Goal: Obtain resource: Download file/media

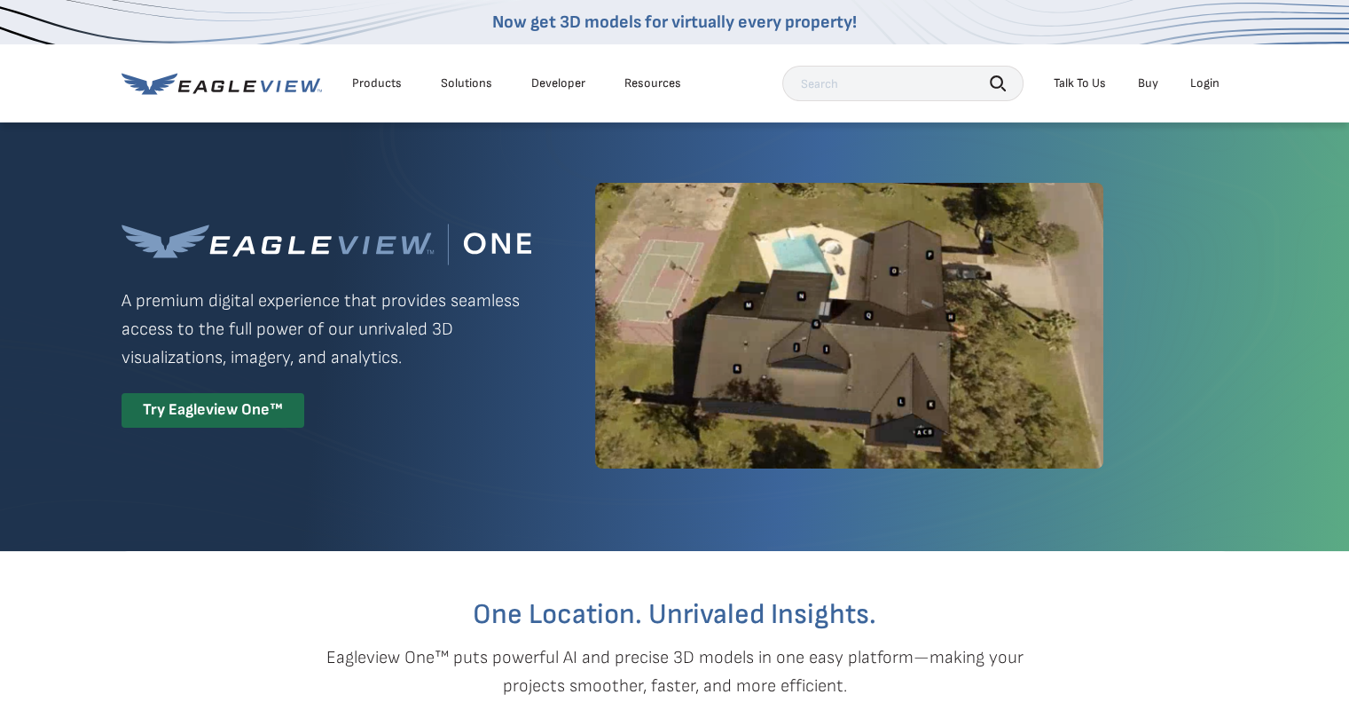
click at [1206, 91] on div "Login" at bounding box center [1204, 83] width 29 height 16
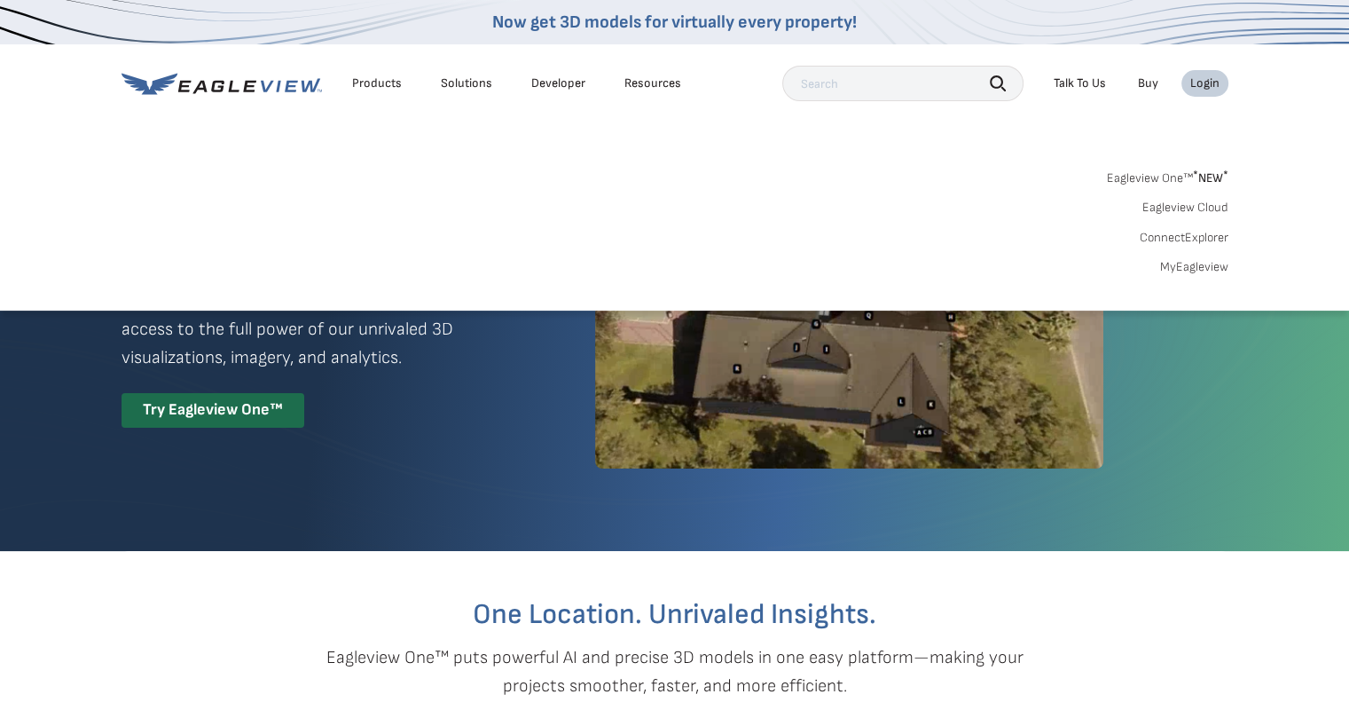
click at [1175, 210] on link "Eagleview Cloud" at bounding box center [1186, 208] width 86 height 16
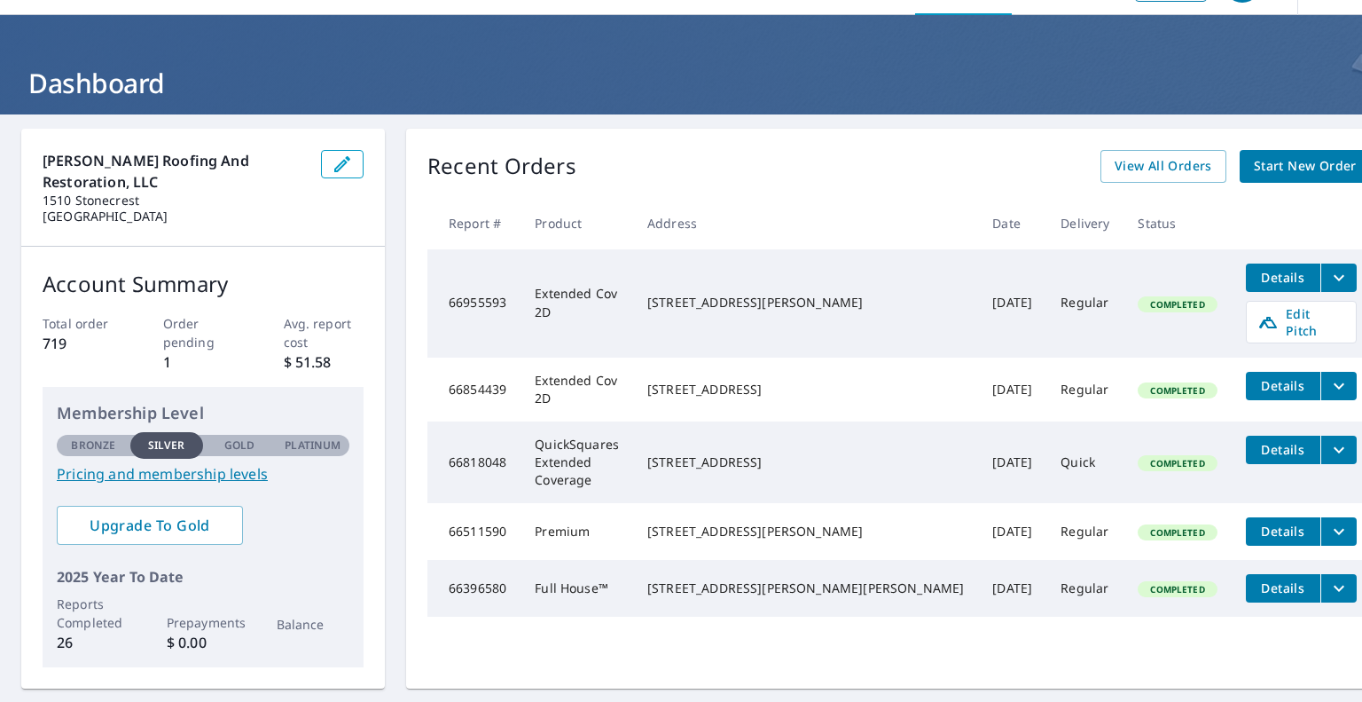
scroll to position [25, 0]
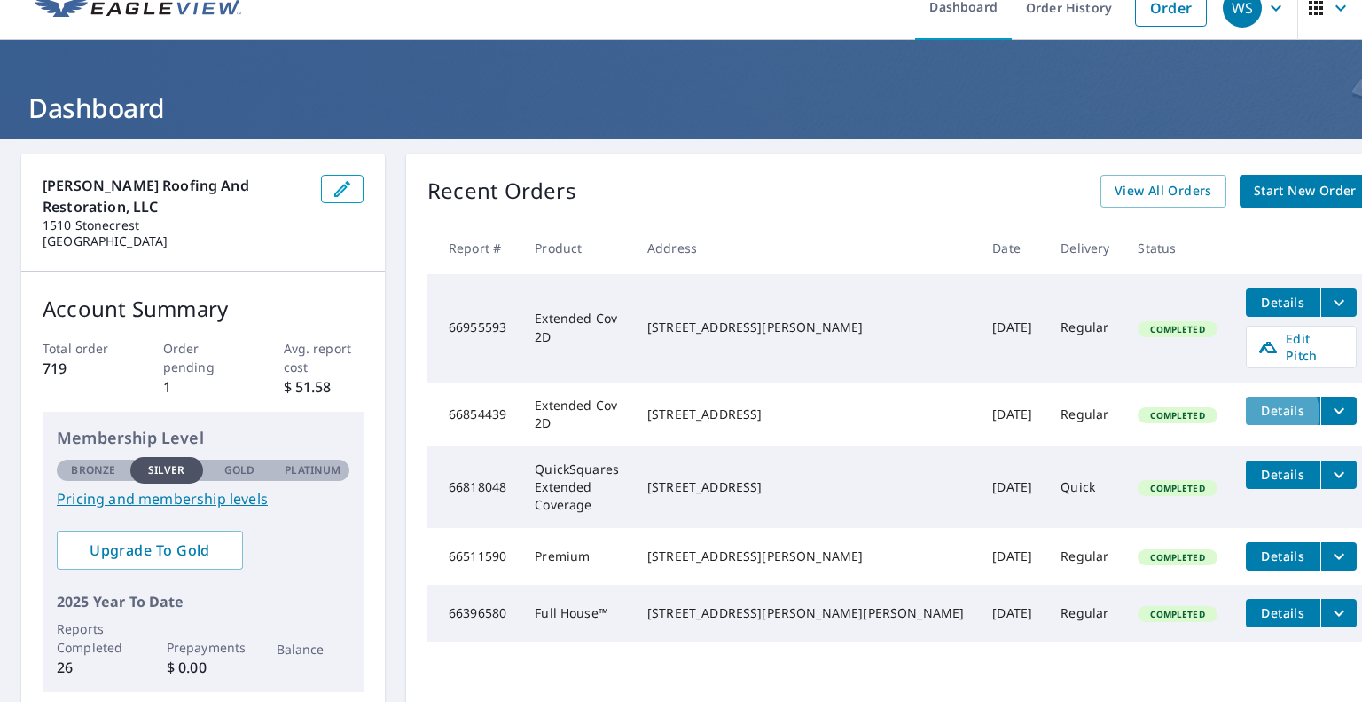
click at [1257, 419] on span "Details" at bounding box center [1283, 410] width 53 height 17
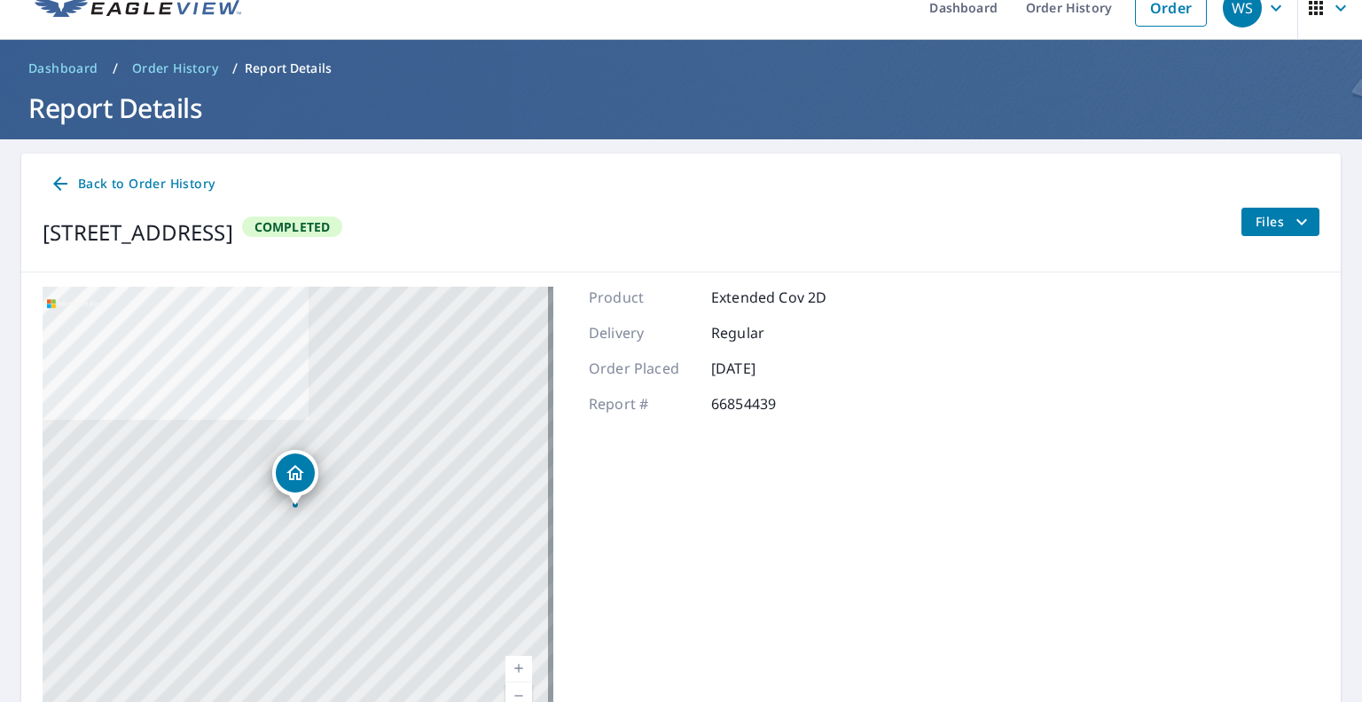
click at [1292, 223] on icon "filesDropdownBtn-66854439" at bounding box center [1302, 221] width 21 height 21
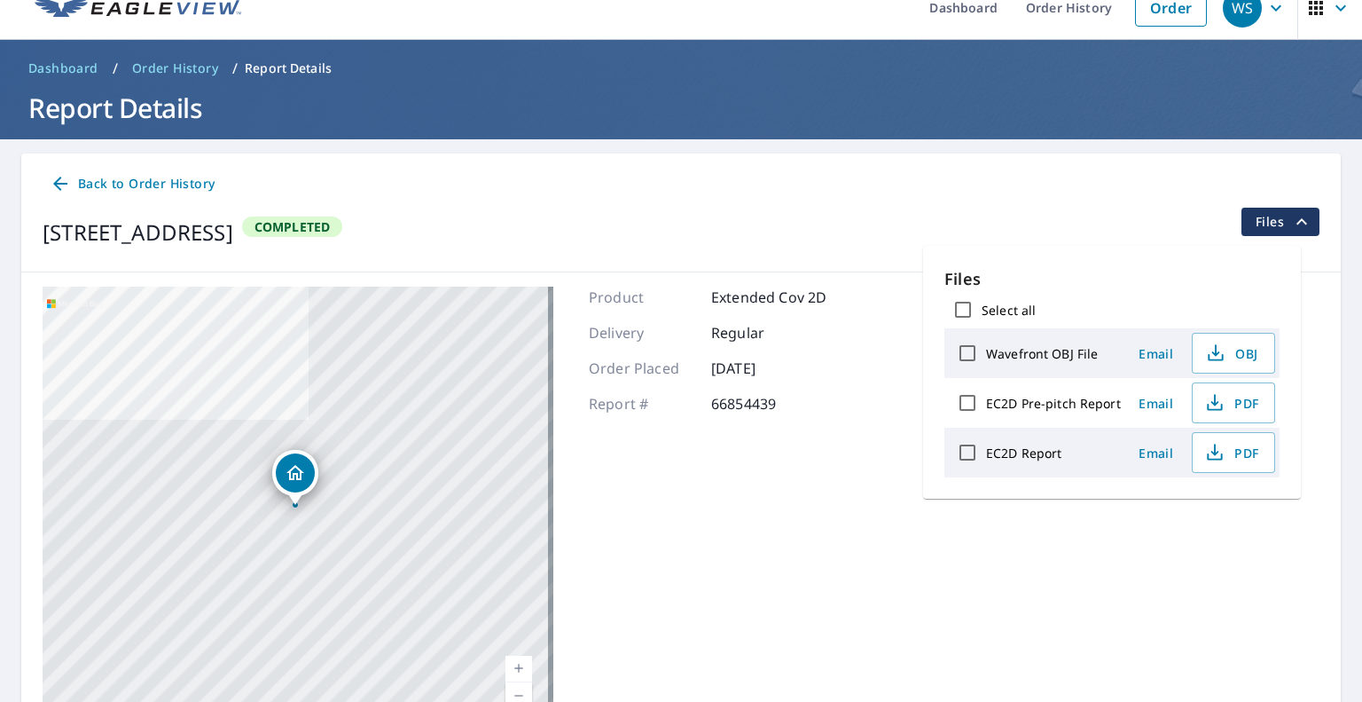
click at [988, 311] on label "Select all" at bounding box center [1009, 310] width 54 height 17
click at [982, 311] on input "Select all" at bounding box center [963, 309] width 37 height 37
checkbox input "true"
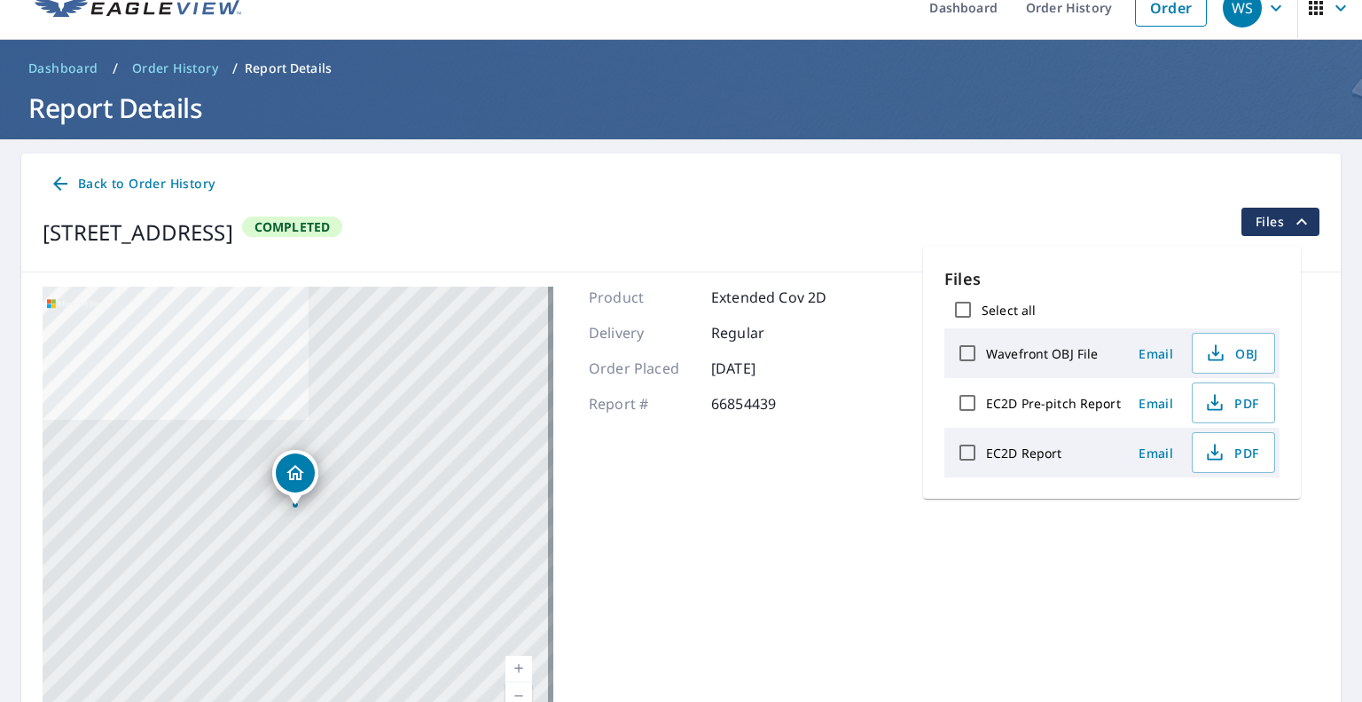
checkbox input "true"
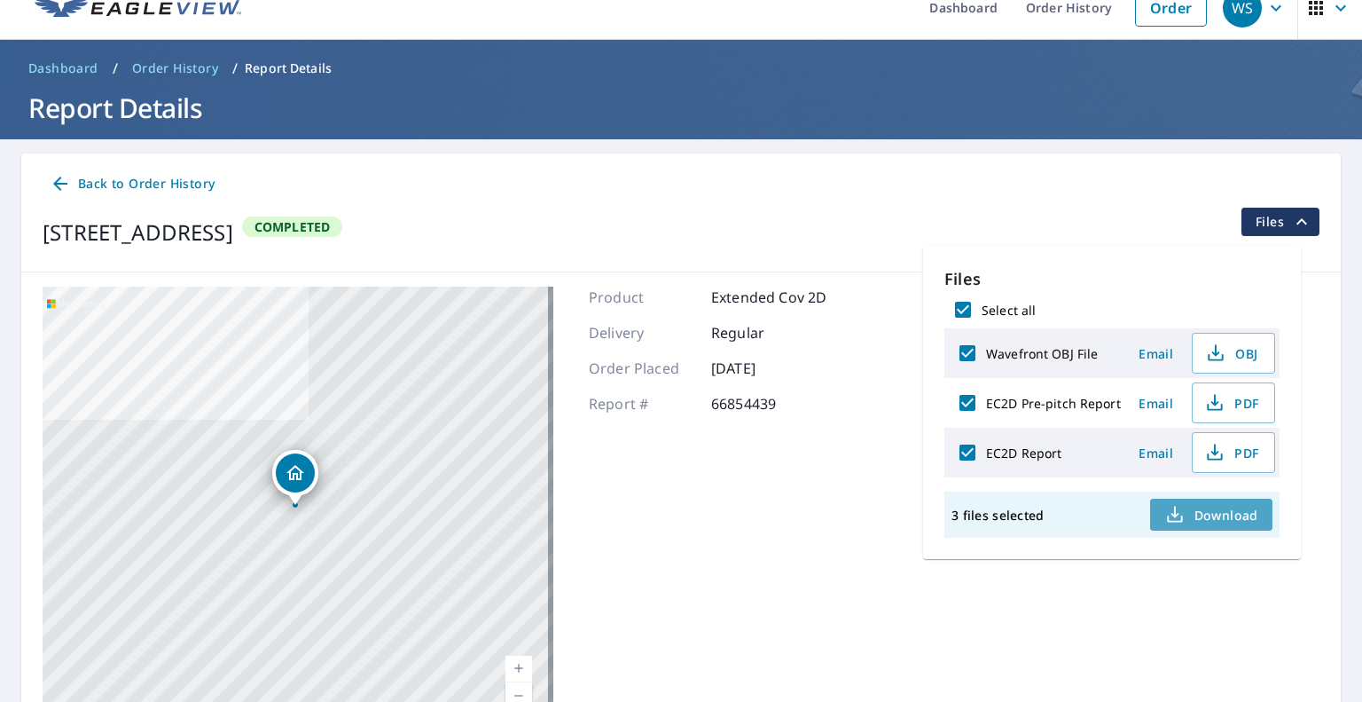
click at [1194, 525] on span "Download" at bounding box center [1212, 514] width 94 height 21
drag, startPoint x: 1130, startPoint y: 3, endPoint x: 1097, endPoint y: 27, distance: 41.2
click at [1135, 3] on link "Order" at bounding box center [1171, 7] width 72 height 37
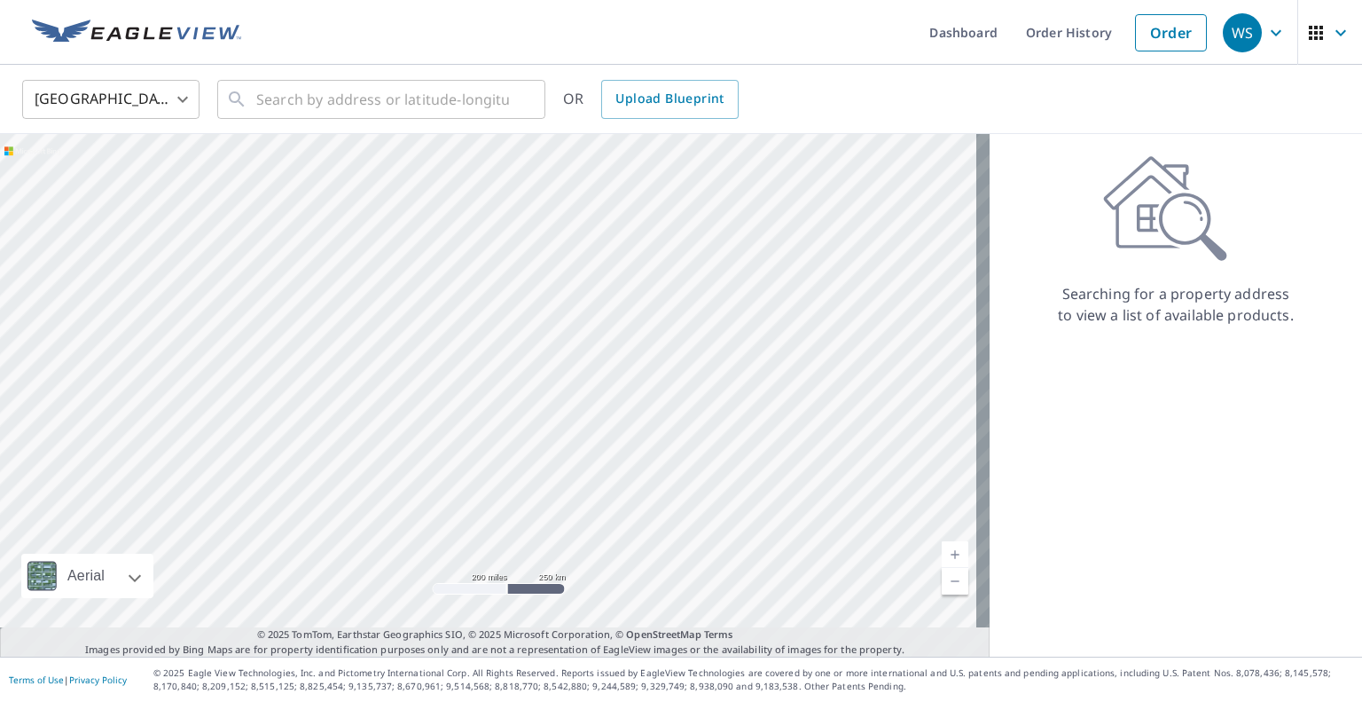
click at [1311, 117] on div "United States US ​ ​ OR Upload Blueprint" at bounding box center [675, 99] width 1332 height 42
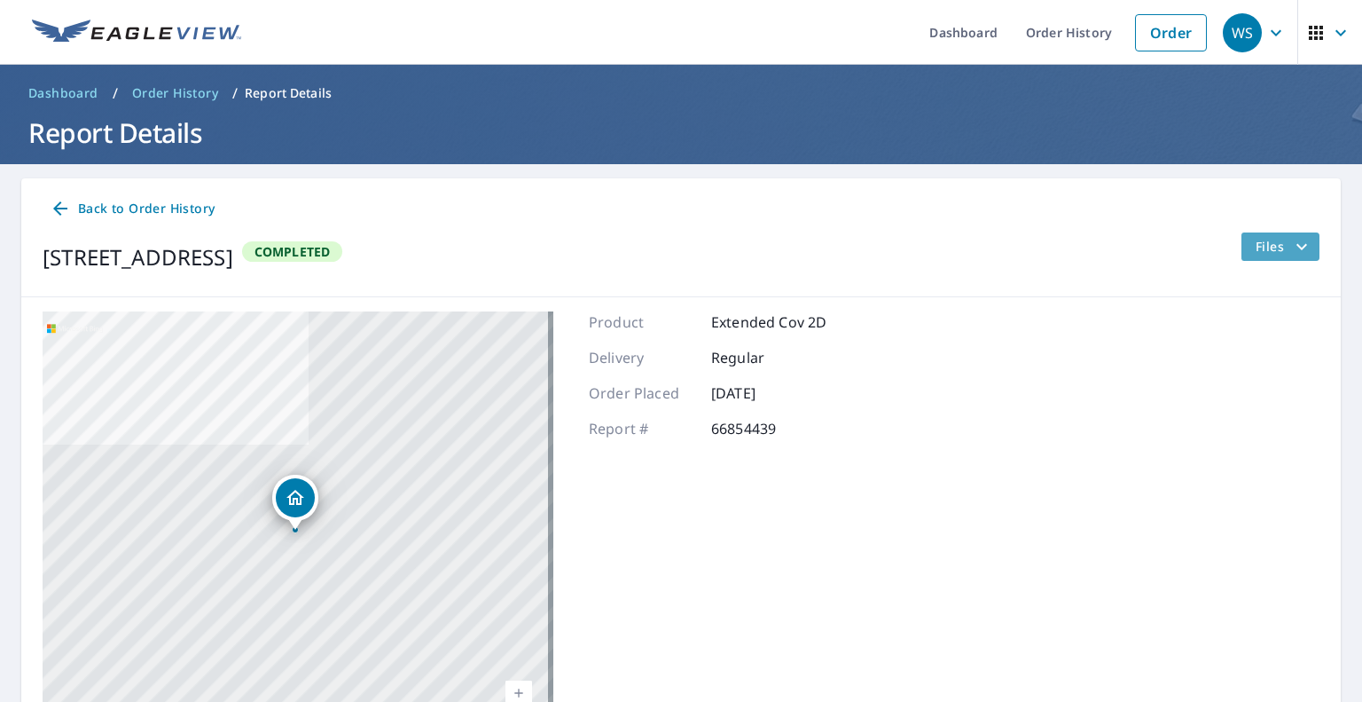
click at [1256, 255] on span "Files" at bounding box center [1284, 246] width 57 height 21
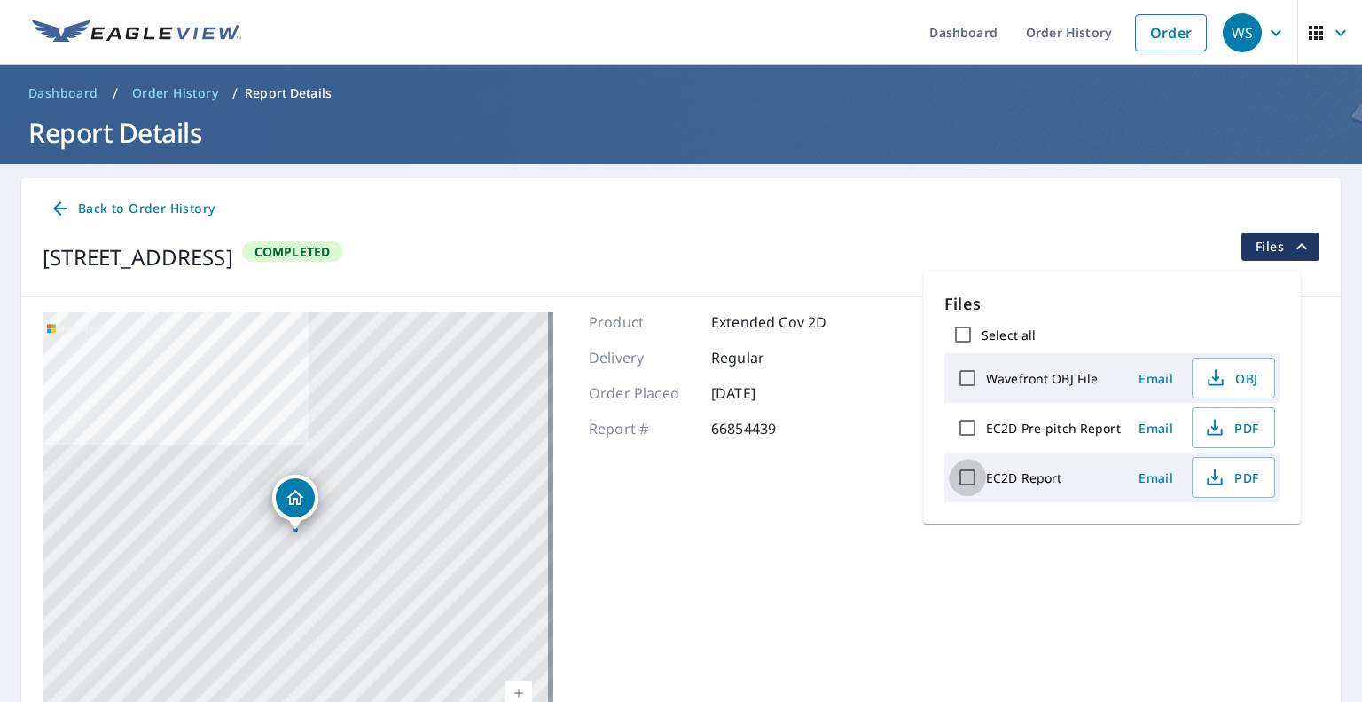
click at [975, 496] on input "EC2D Report" at bounding box center [967, 477] width 37 height 37
checkbox input "true"
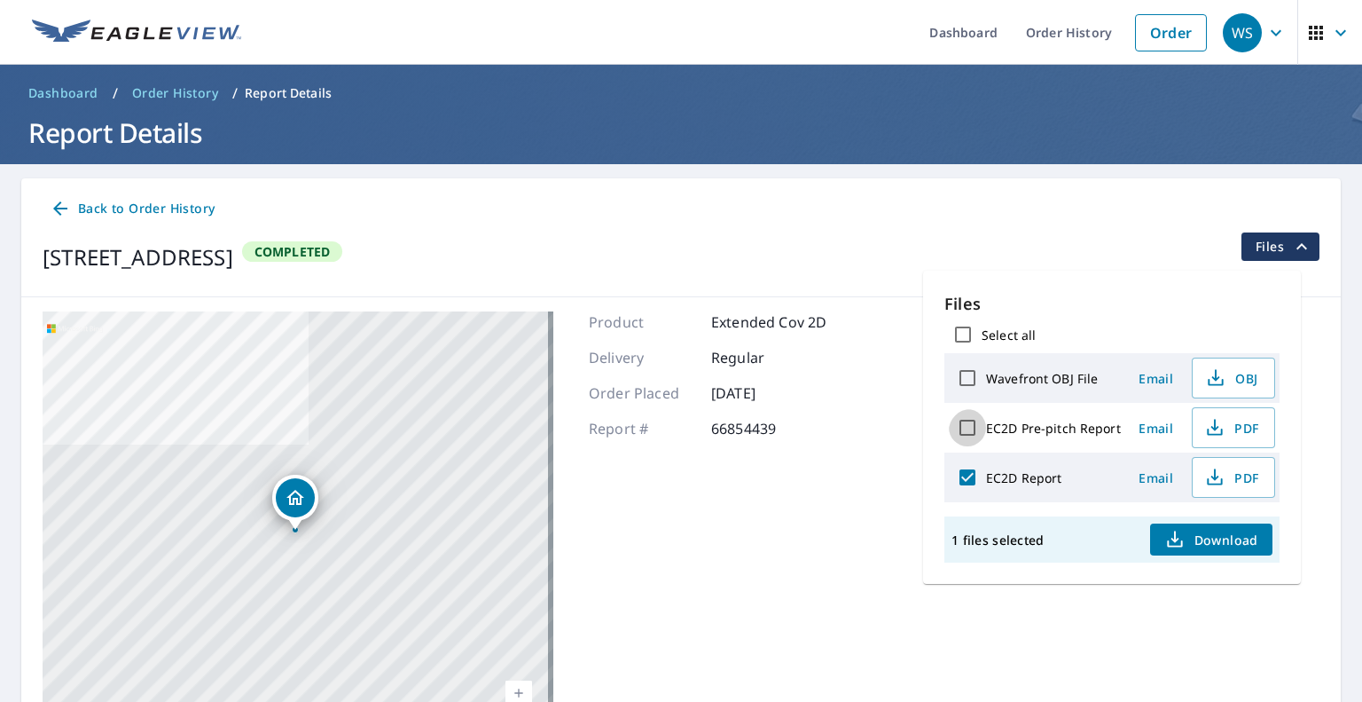
click at [976, 437] on input "EC2D Pre-pitch Report" at bounding box center [967, 427] width 37 height 37
checkbox input "true"
click at [1174, 550] on icon "button" at bounding box center [1175, 539] width 21 height 21
